Goal: Task Accomplishment & Management: Manage account settings

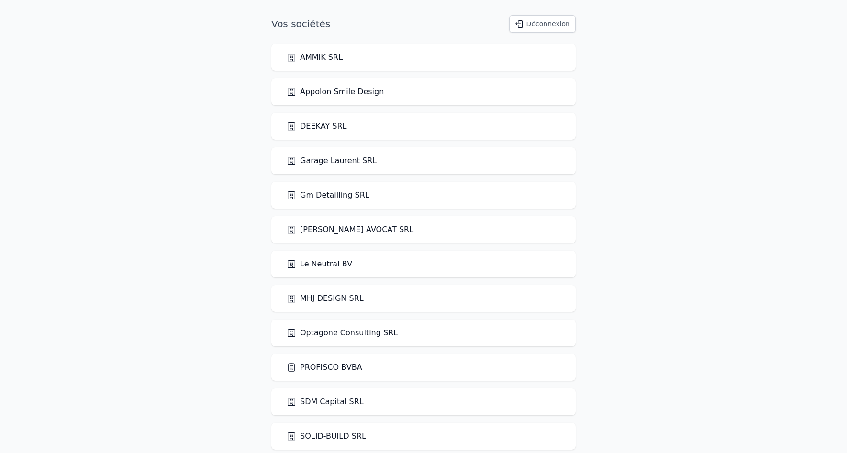
click at [331, 361] on div "PROFISCO BVBA" at bounding box center [423, 367] width 304 height 27
click at [323, 366] on link "PROFISCO BVBA" at bounding box center [325, 367] width 76 height 11
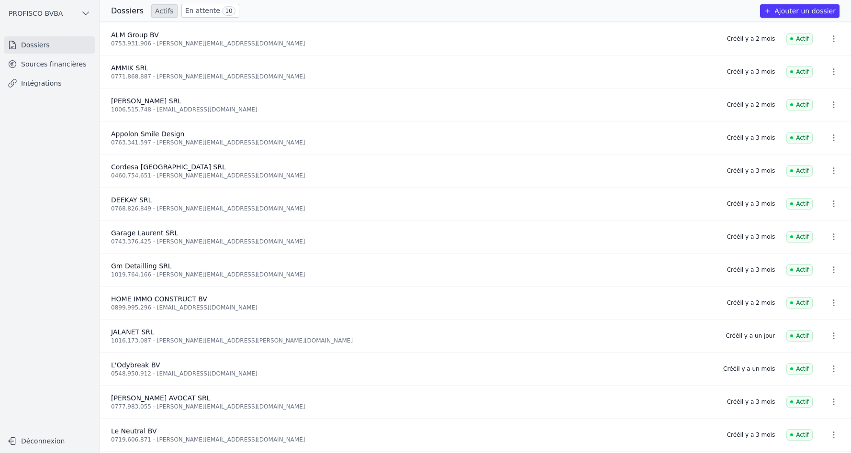
click at [188, 16] on link "En attente 10" at bounding box center [210, 11] width 58 height 14
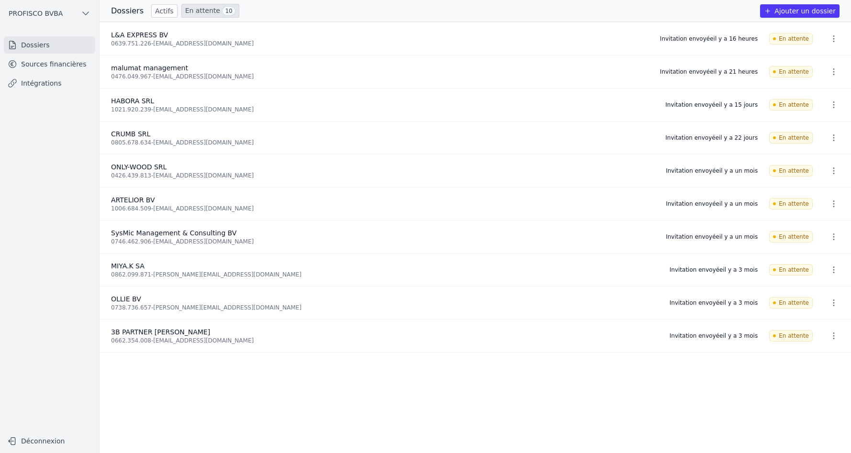
click at [42, 61] on link "Sources financières" at bounding box center [49, 64] width 91 height 17
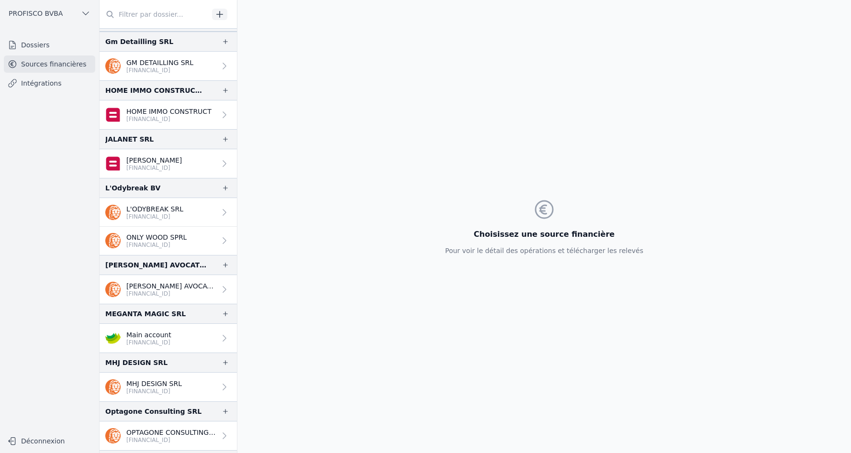
scroll to position [452, 0]
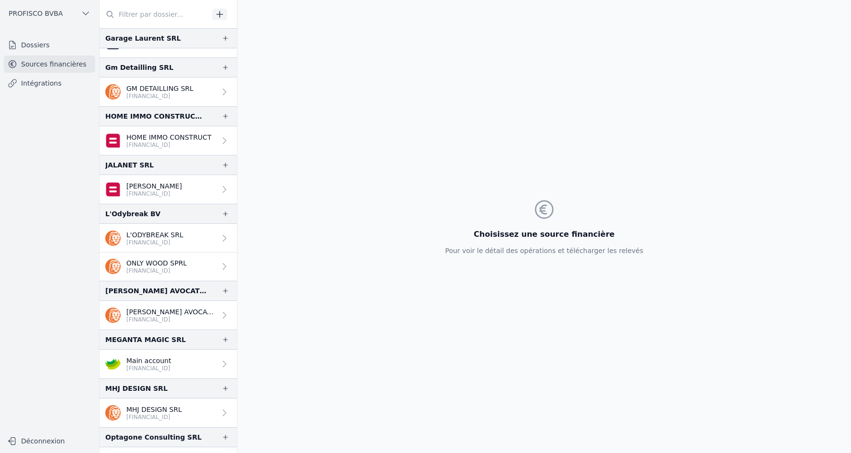
click at [205, 193] on link "[PERSON_NAME] [FINANCIAL_ID]" at bounding box center [168, 189] width 137 height 29
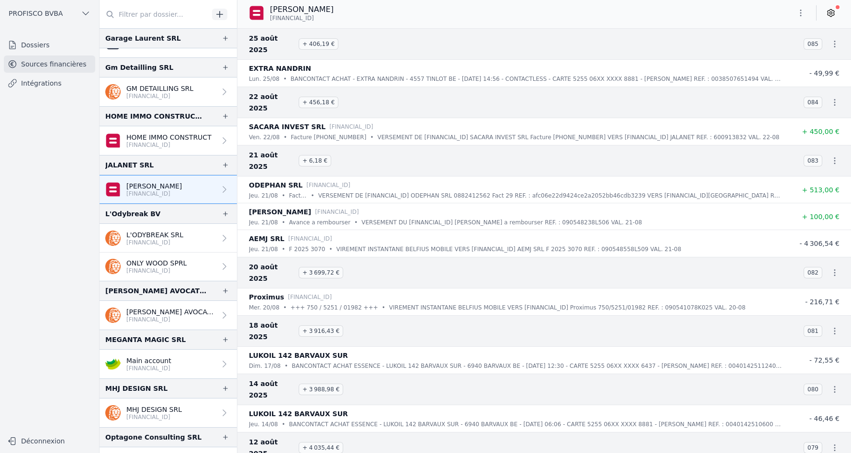
click at [831, 14] on icon at bounding box center [831, 13] width 2 height 2
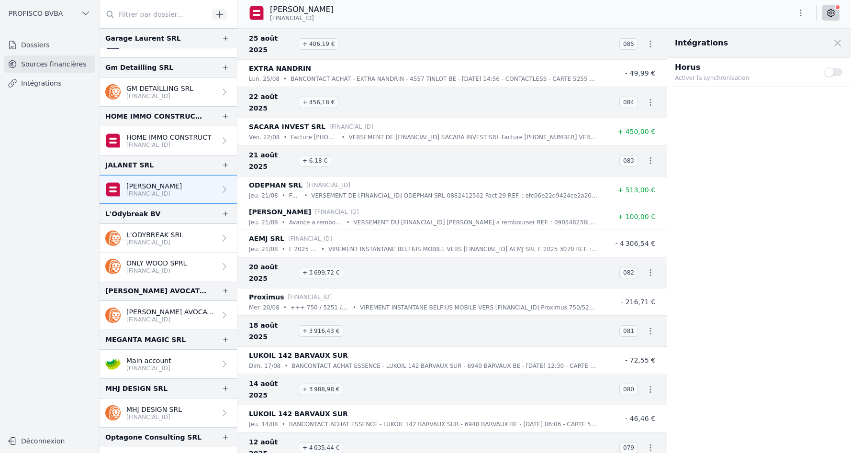
click at [834, 74] on button "Use setting" at bounding box center [833, 72] width 19 height 10
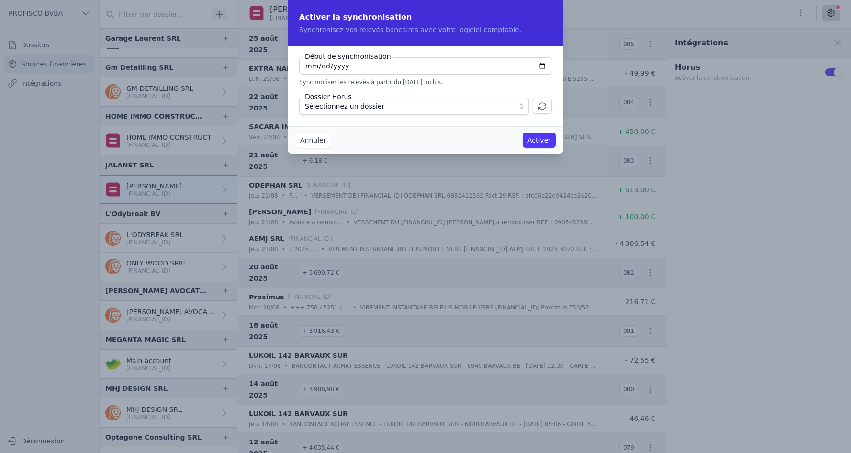
drag, startPoint x: 397, startPoint y: 67, endPoint x: 282, endPoint y: 67, distance: 114.8
click at [282, 67] on div "Activer la synchronisation Synchronisez vos relevés bancaires avec votre logici…" at bounding box center [425, 226] width 851 height 453
type input "[DATE]"
type input "0024-01-01"
type input "[DATE]"
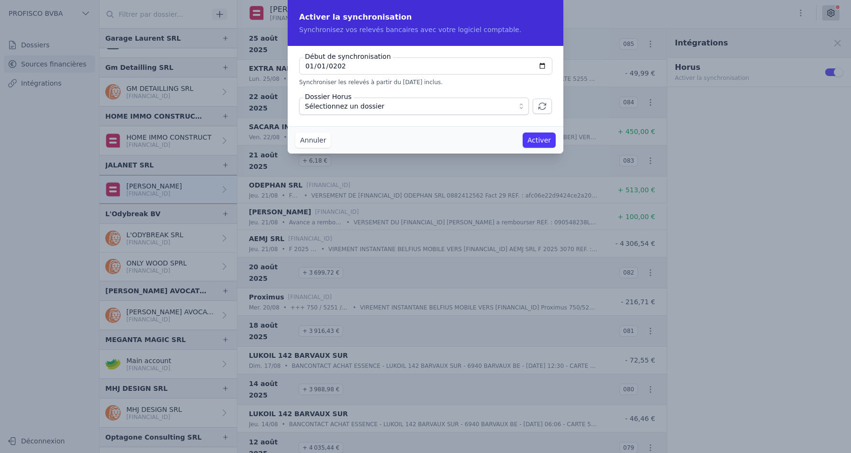
click at [387, 106] on span "Sélectionnez un dossier" at bounding box center [407, 105] width 205 height 11
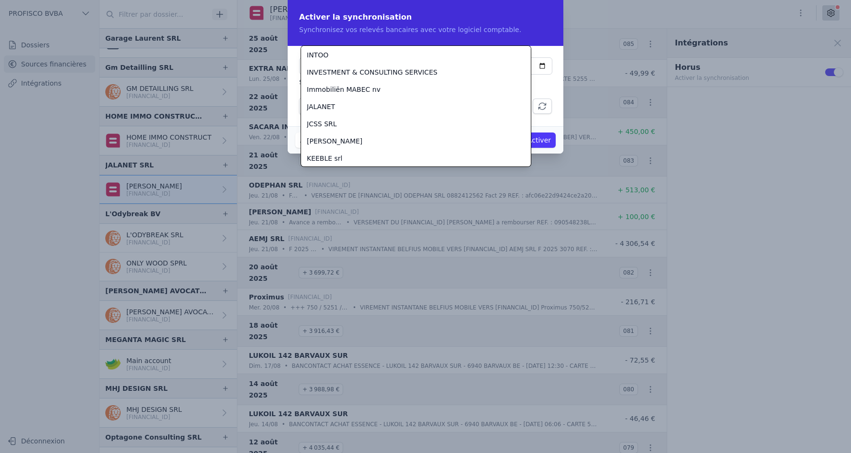
scroll to position [1535, 0]
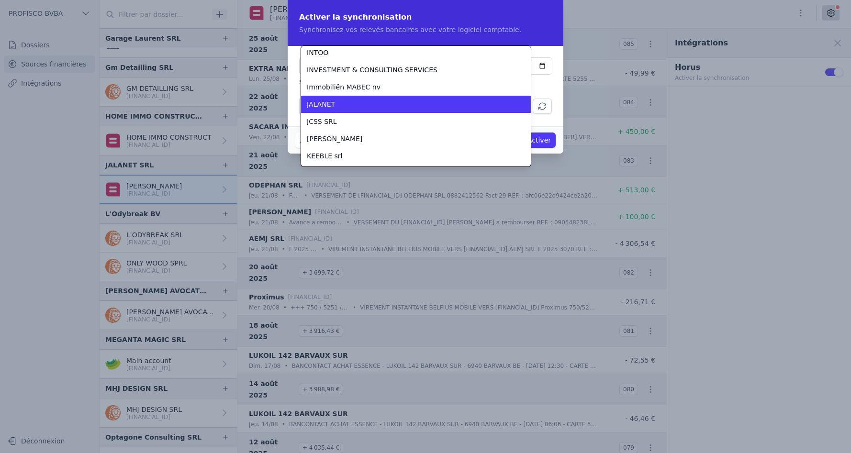
click at [342, 107] on div "JALANET" at bounding box center [410, 105] width 207 height 10
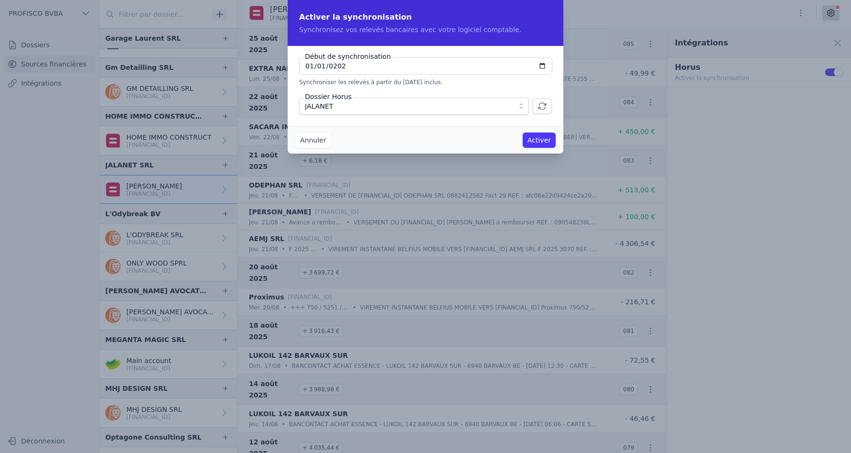
click at [540, 138] on button "Activer" at bounding box center [539, 140] width 33 height 15
